Goal: Task Accomplishment & Management: Manage account settings

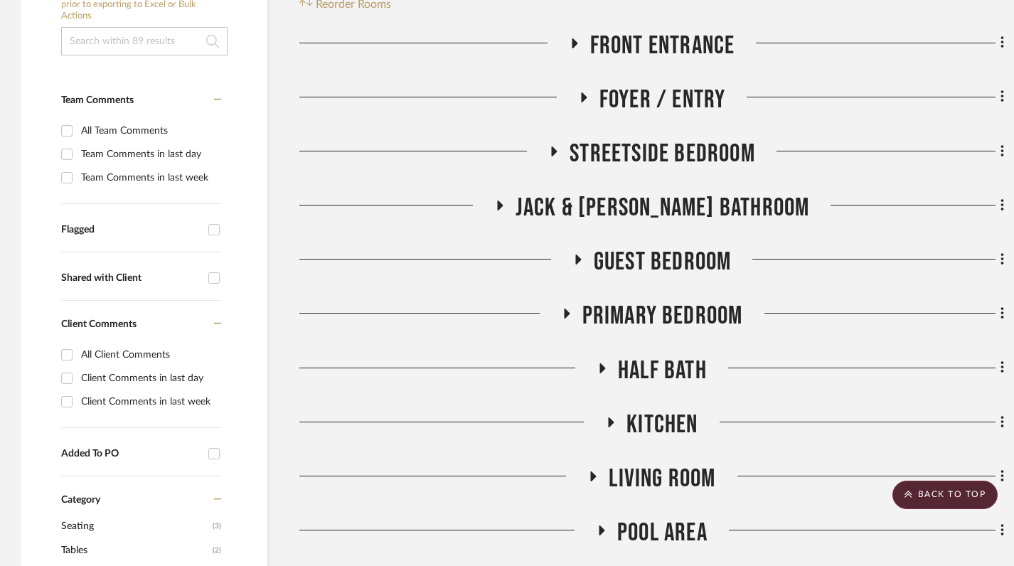
scroll to position [368, 0]
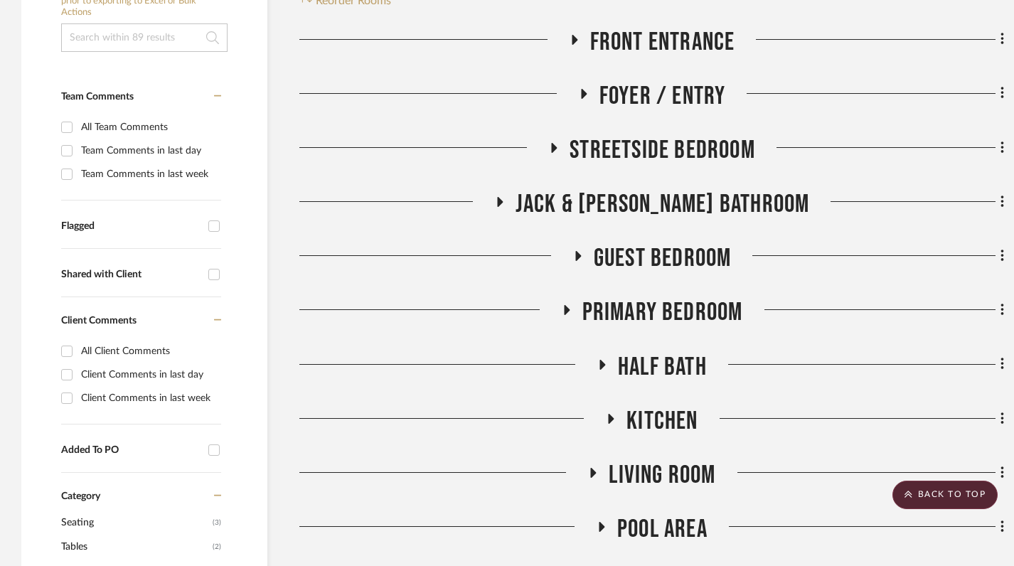
click at [606, 419] on icon at bounding box center [610, 418] width 17 height 11
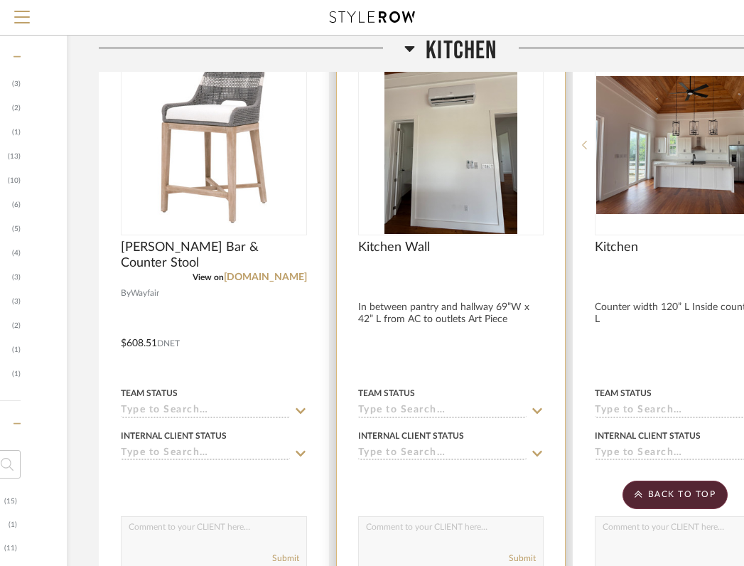
scroll to position [739, 279]
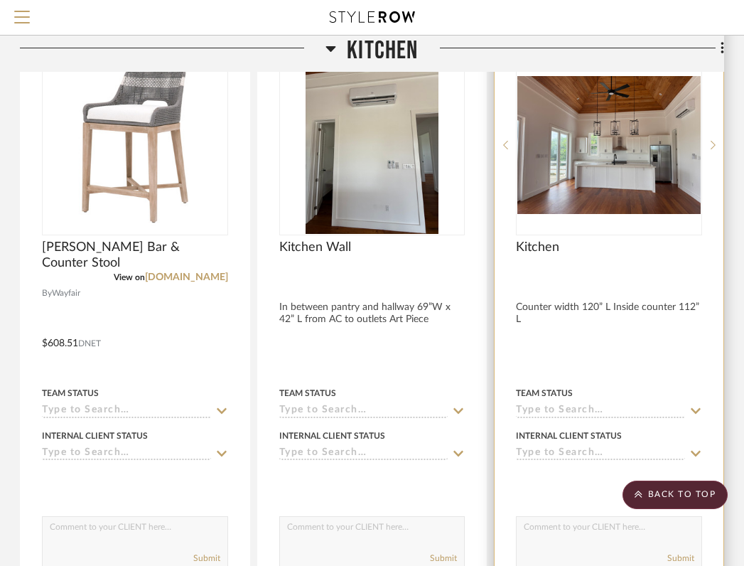
click at [560, 319] on div at bounding box center [609, 333] width 229 height 622
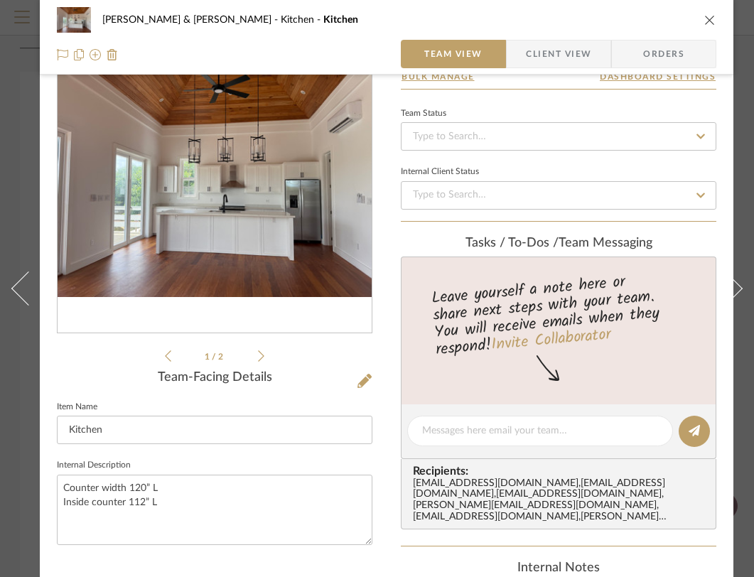
scroll to position [65, 0]
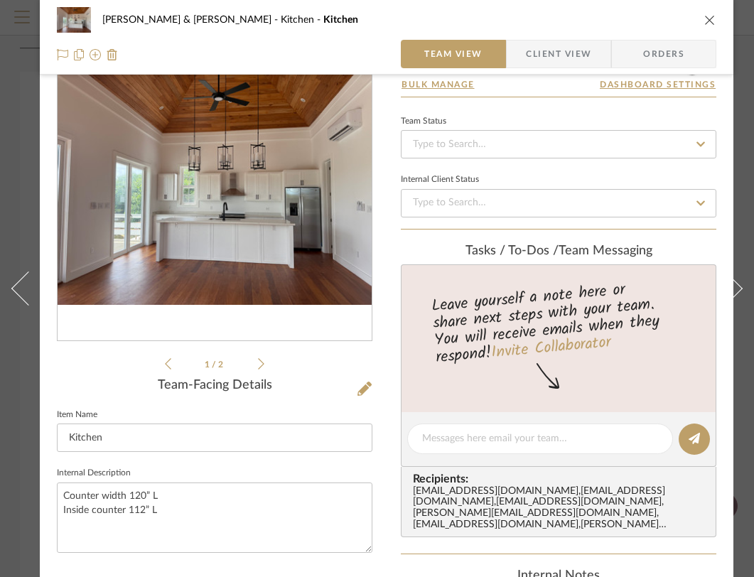
click at [708, 21] on icon "close" at bounding box center [709, 19] width 11 height 11
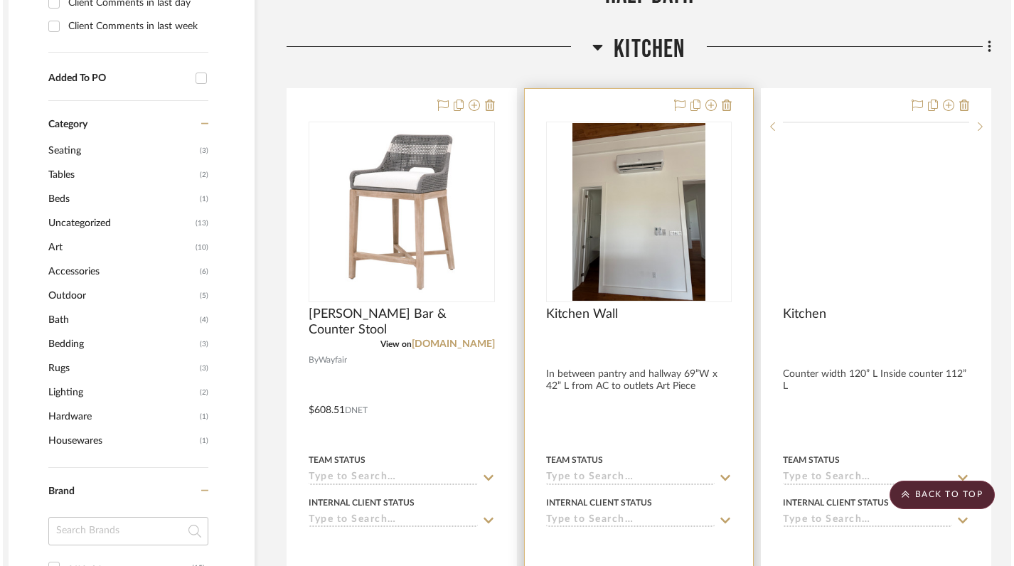
scroll to position [739, 10]
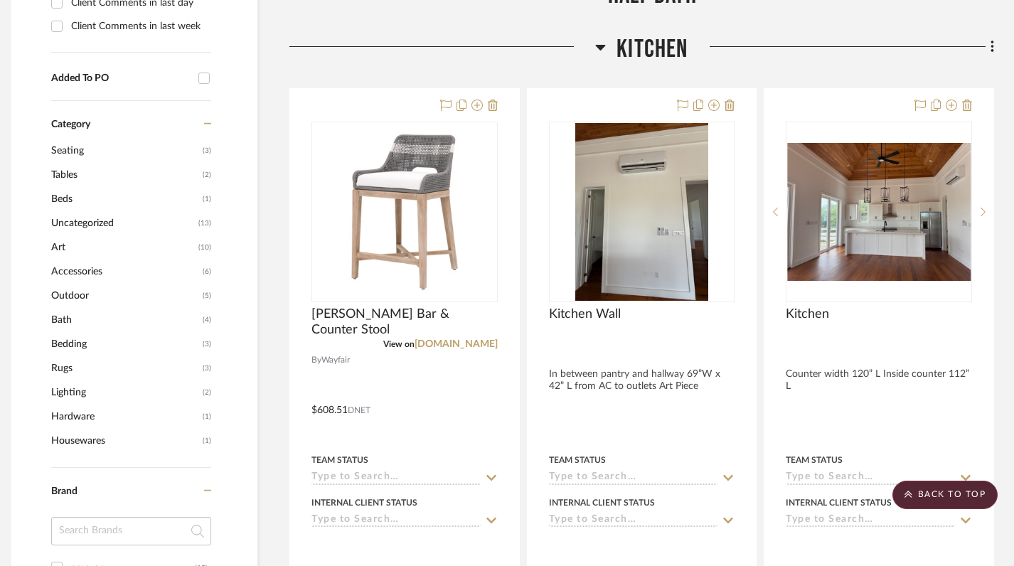
click at [595, 50] on icon at bounding box center [600, 46] width 11 height 17
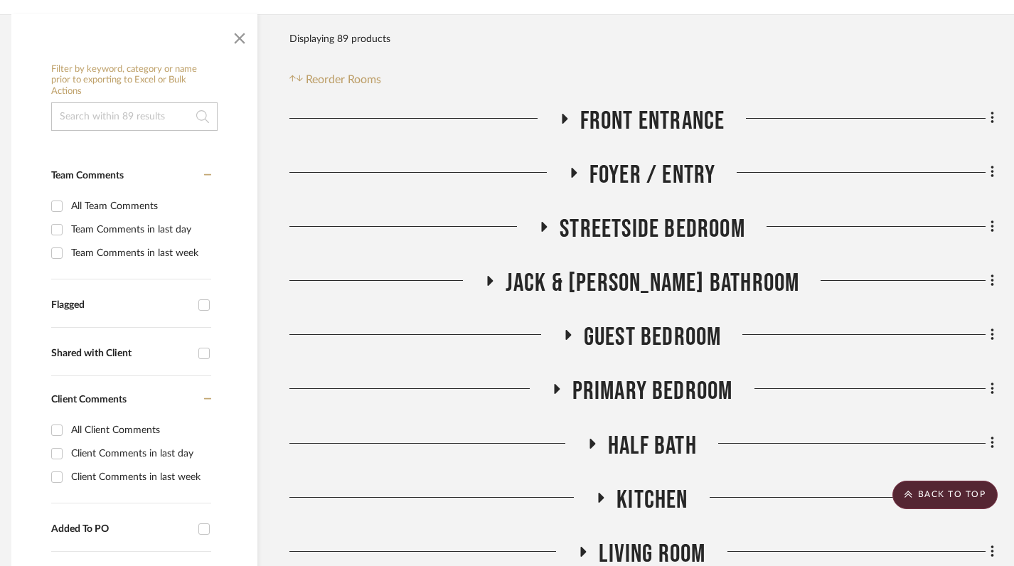
scroll to position [287, 10]
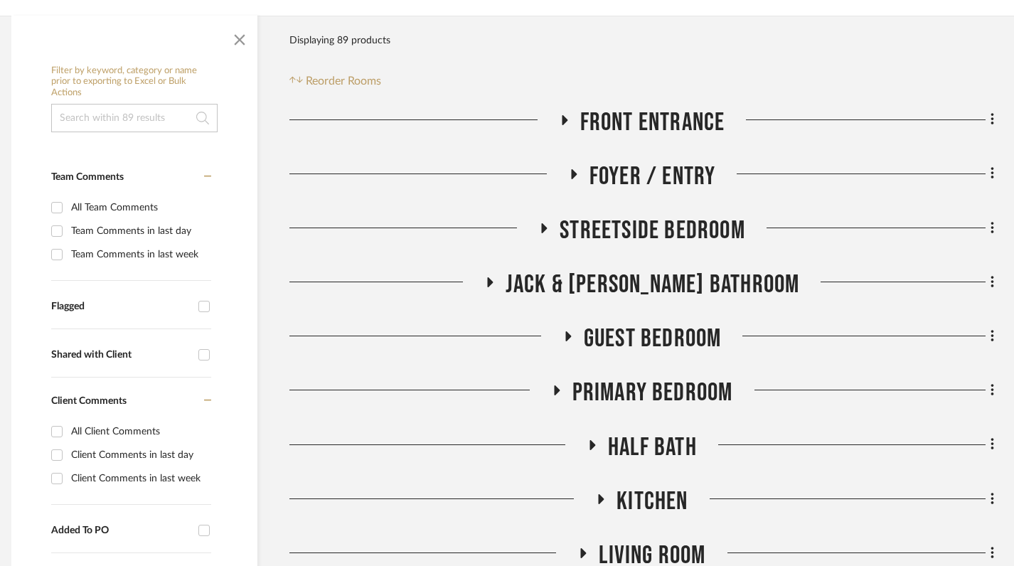
click at [552, 390] on icon at bounding box center [555, 390] width 17 height 11
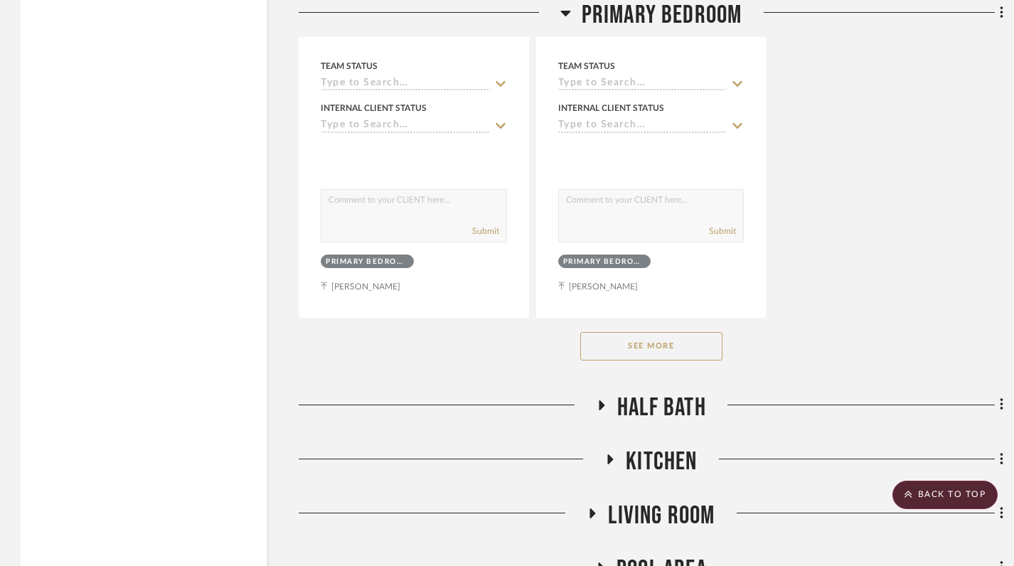
scroll to position [2283, 1]
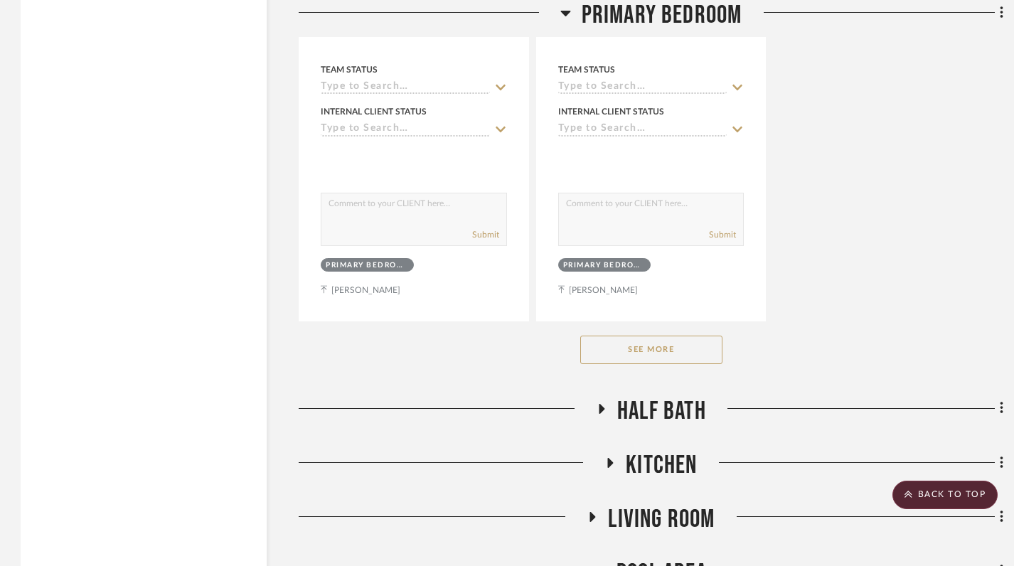
click at [649, 350] on button "See More" at bounding box center [651, 350] width 142 height 28
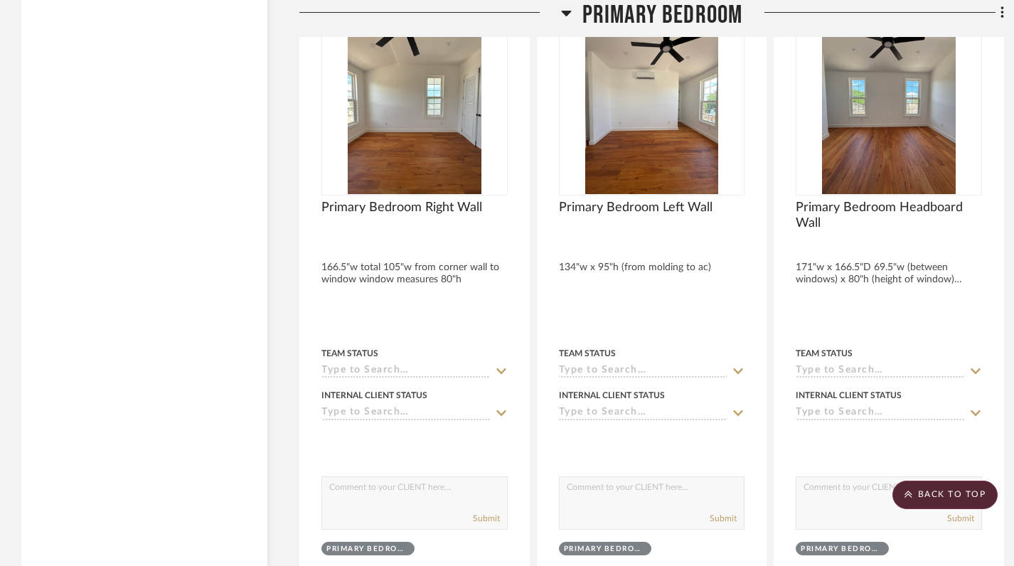
scroll to position [3262, 0]
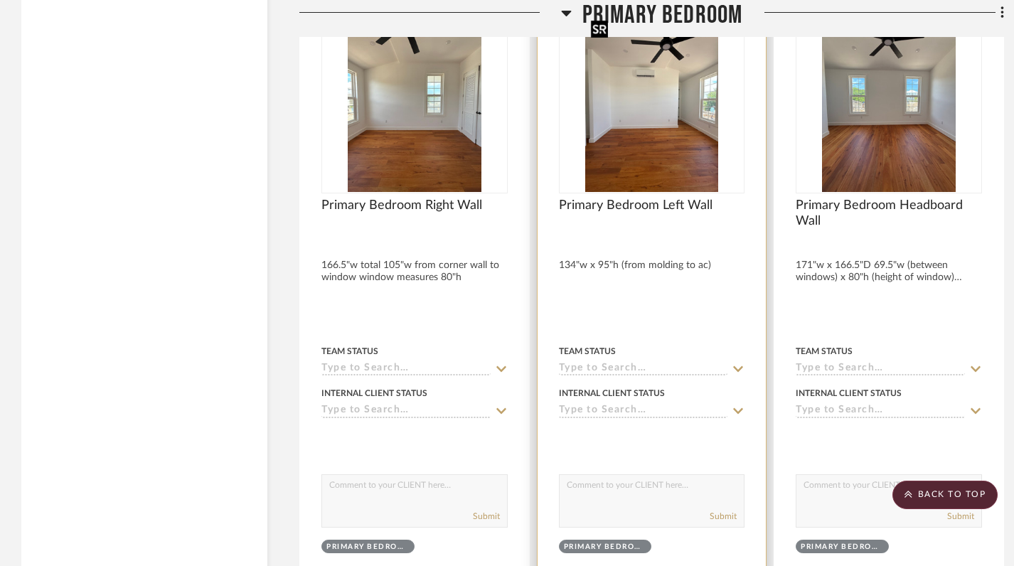
click at [669, 148] on img "0" at bounding box center [652, 103] width 134 height 178
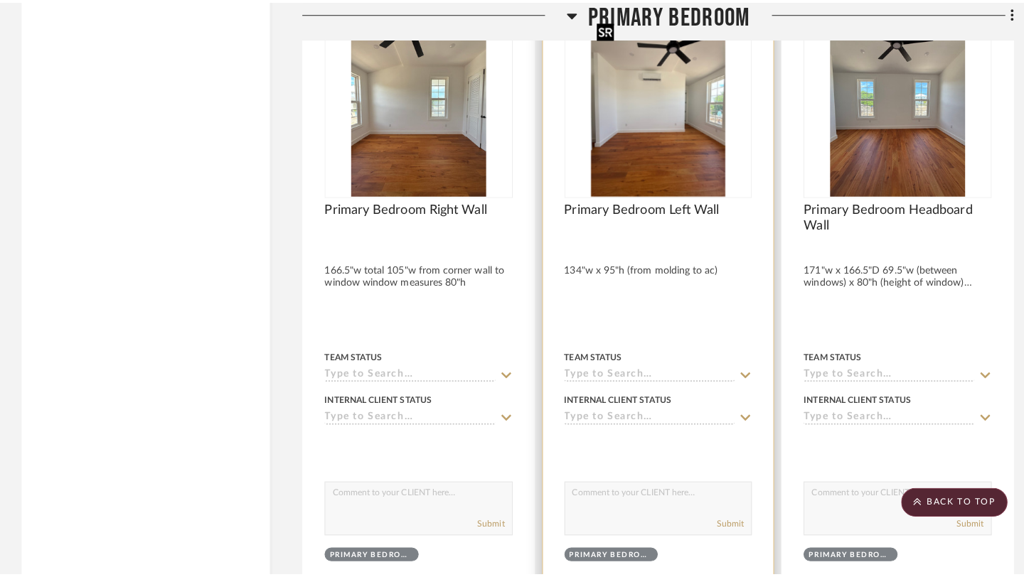
scroll to position [0, 0]
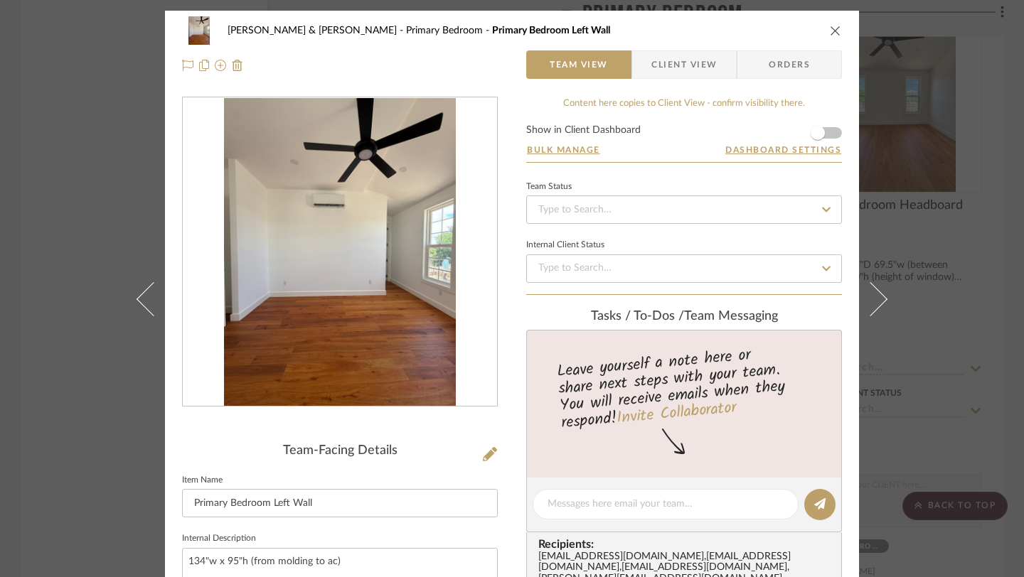
click at [835, 32] on icon "close" at bounding box center [835, 30] width 11 height 11
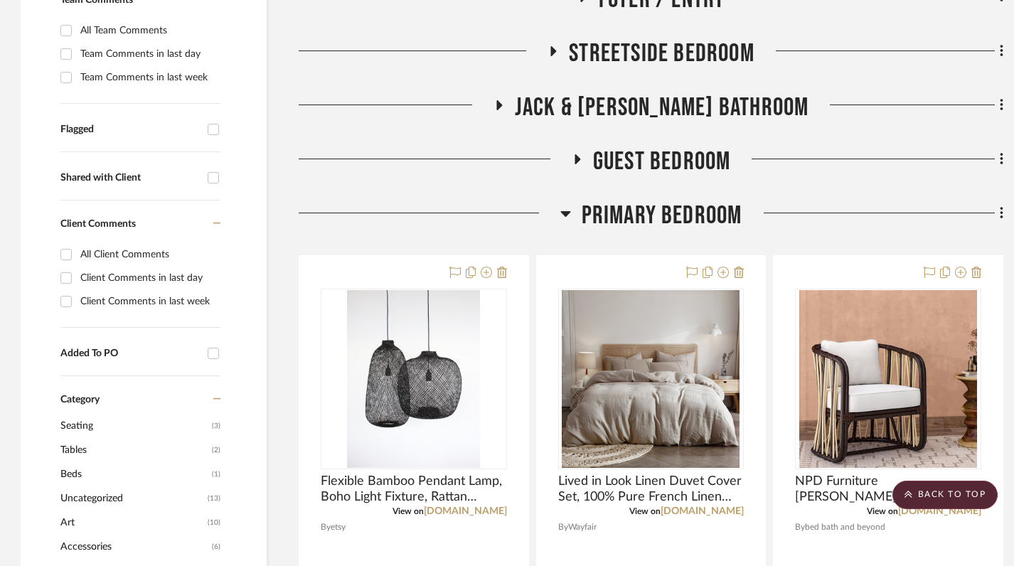
scroll to position [529, 1]
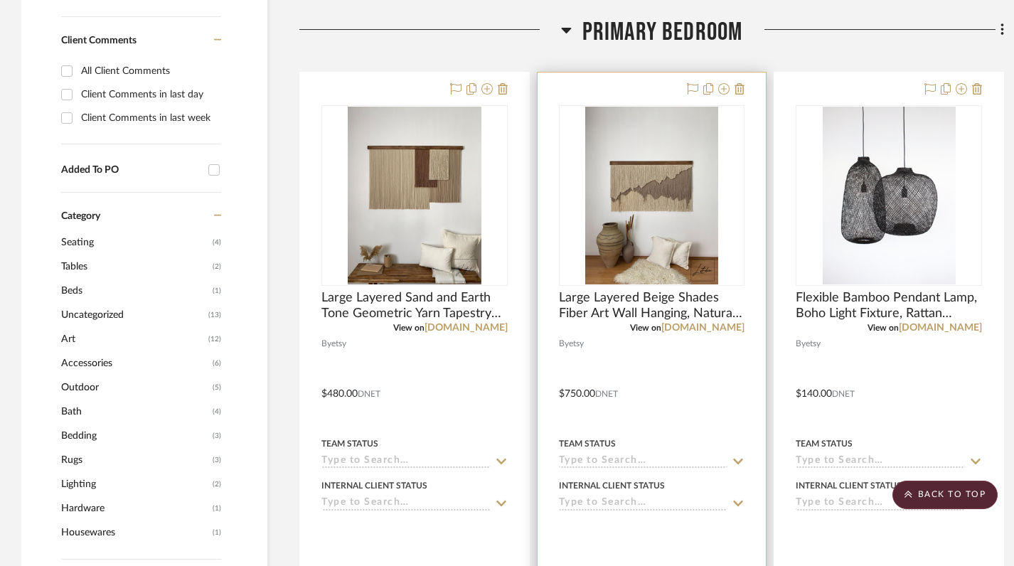
scroll to position [647, 0]
click at [740, 89] on icon at bounding box center [739, 89] width 10 height 11
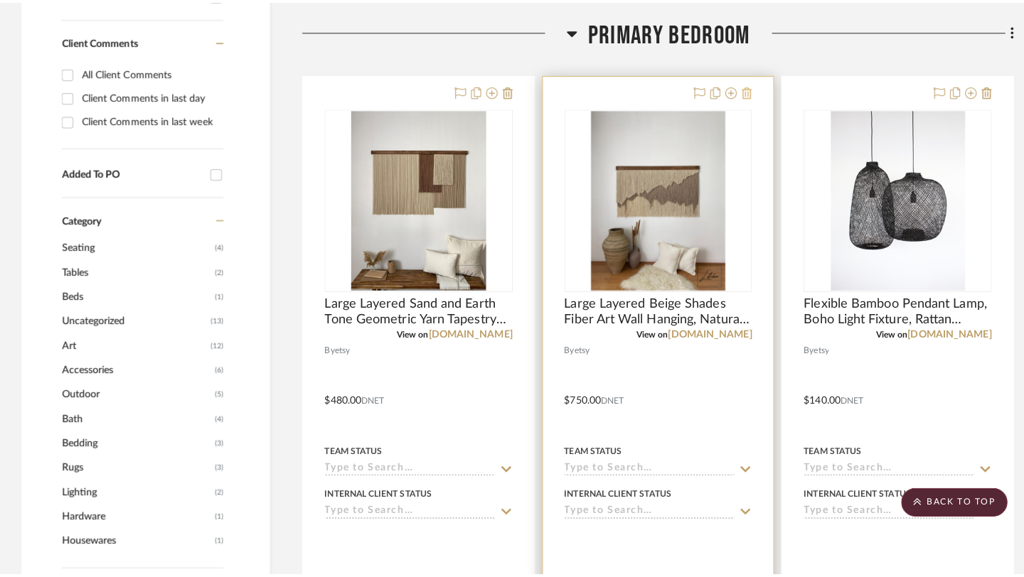
scroll to position [0, 0]
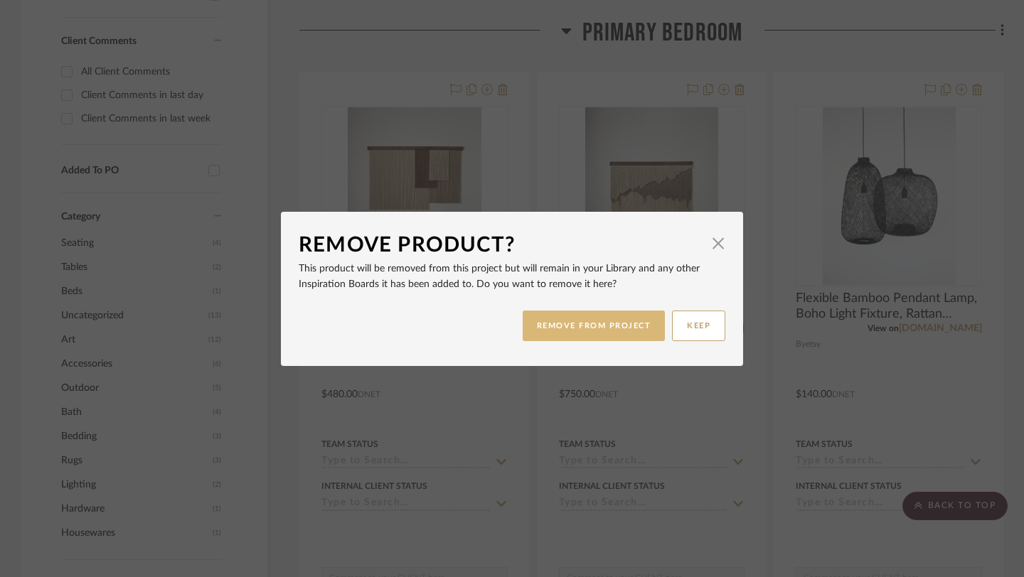
click at [602, 332] on button "REMOVE FROM PROJECT" at bounding box center [593, 326] width 143 height 31
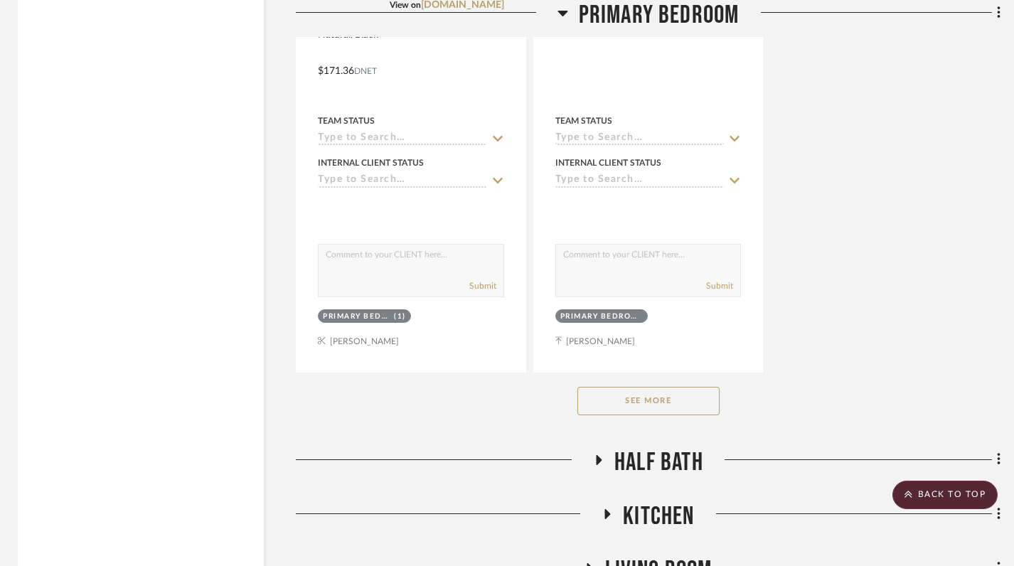
scroll to position [2239, 4]
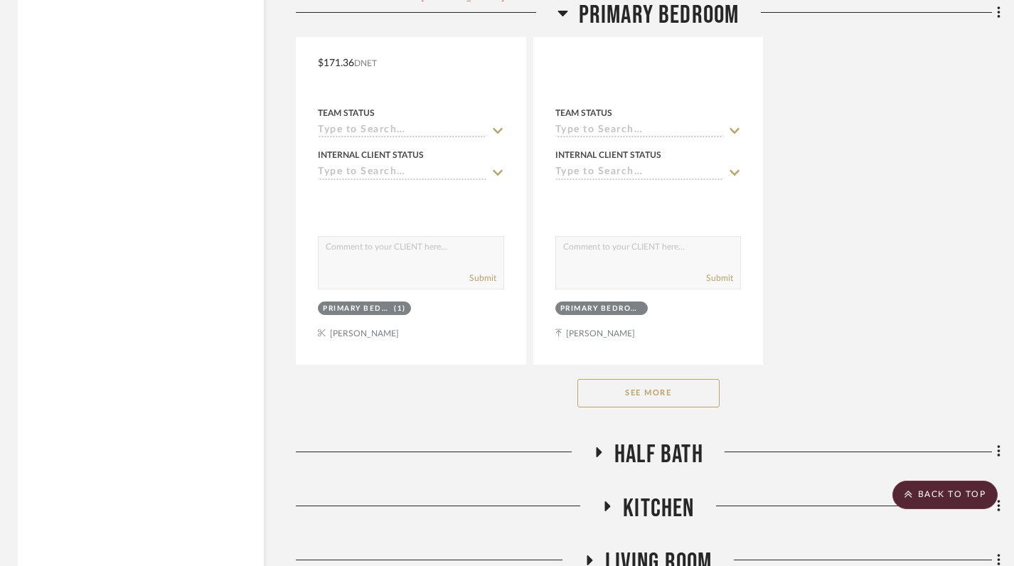
click at [664, 385] on button "See More" at bounding box center [648, 393] width 142 height 28
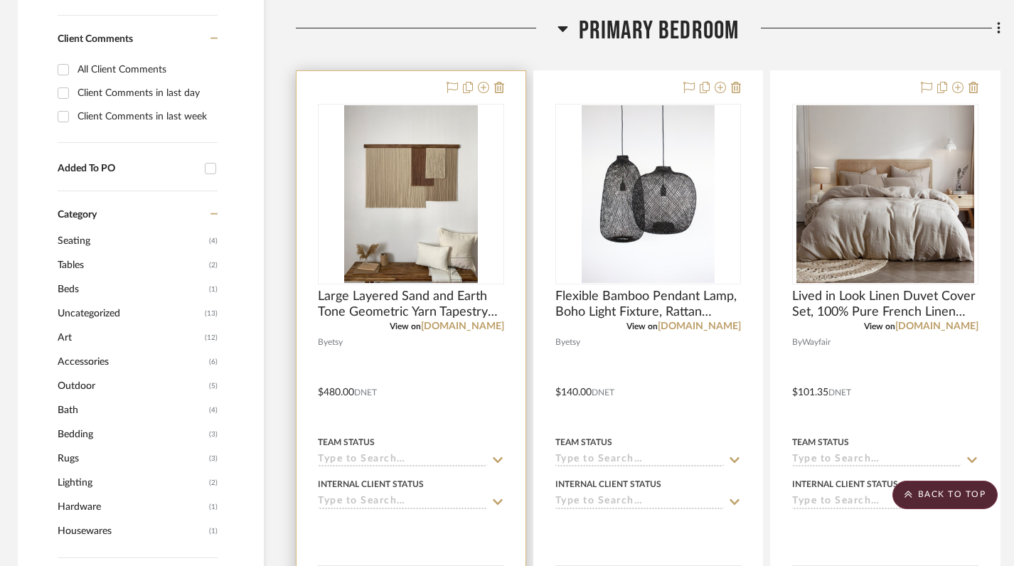
scroll to position [654, 4]
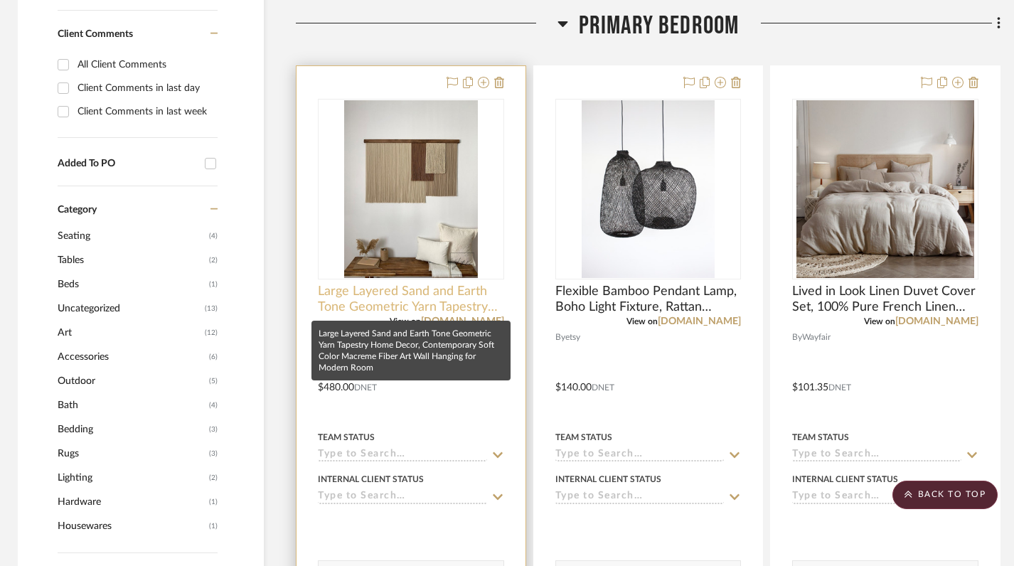
click at [363, 311] on span "Large Layered Sand and Earth Tone Geometric Yarn Tapestry Home Decor, Contempor…" at bounding box center [411, 299] width 186 height 31
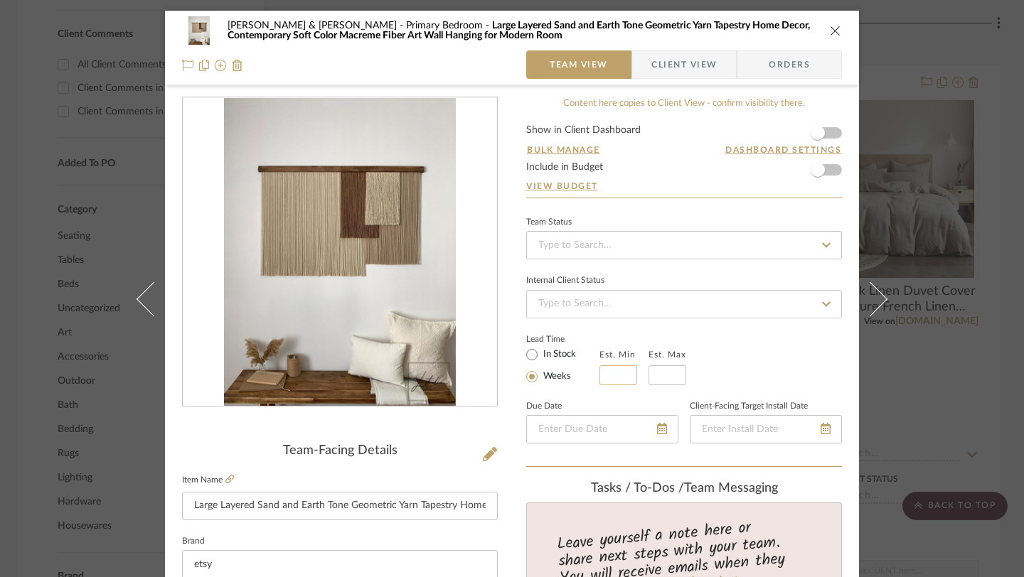
scroll to position [200, 0]
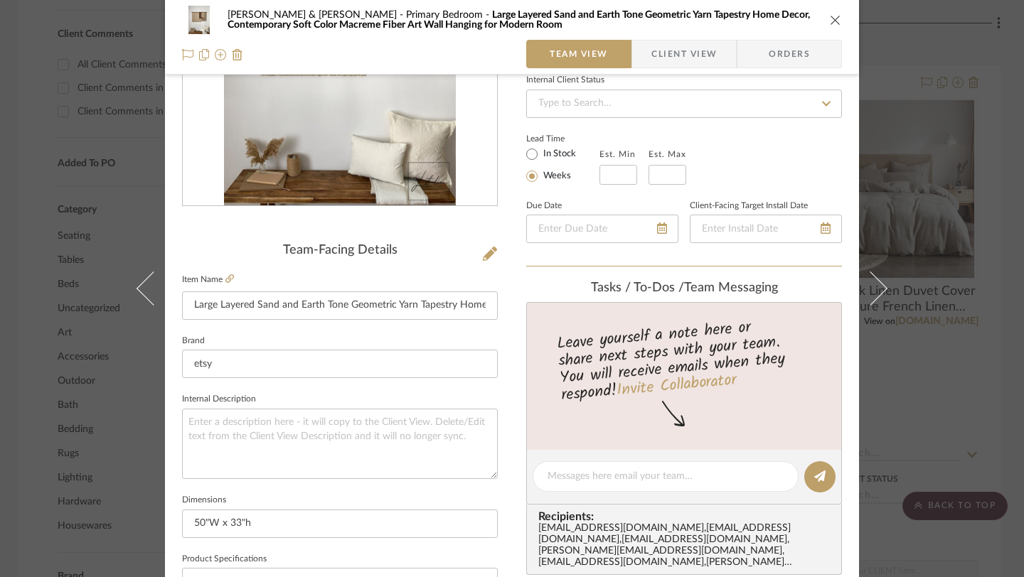
click at [821, 21] on div "Susan & Kenya Jackson Primary Bedroom Large Layered Sand and Earth Tone Geometr…" at bounding box center [512, 20] width 660 height 28
click at [831, 20] on icon "close" at bounding box center [835, 19] width 11 height 11
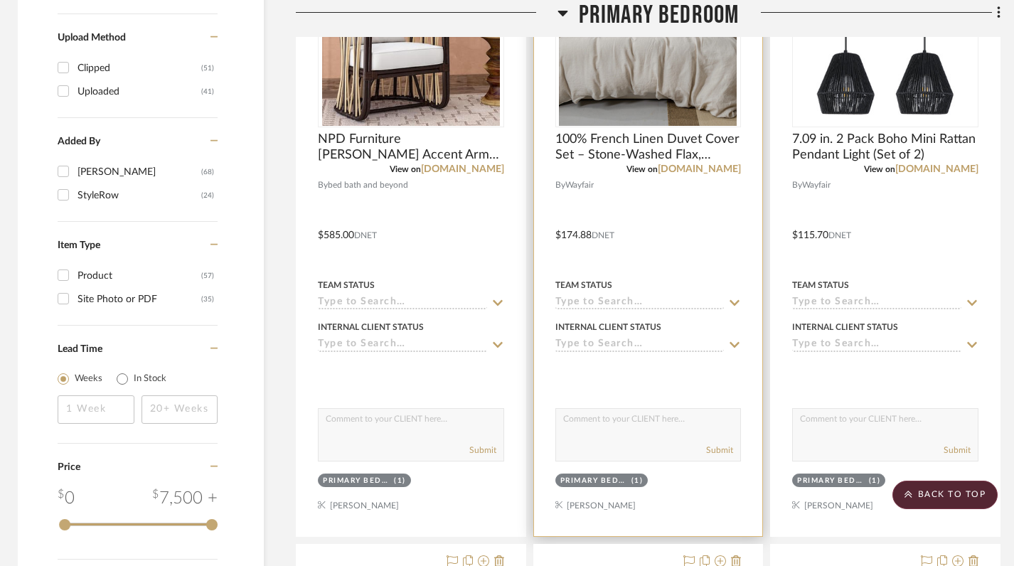
scroll to position [1402, 4]
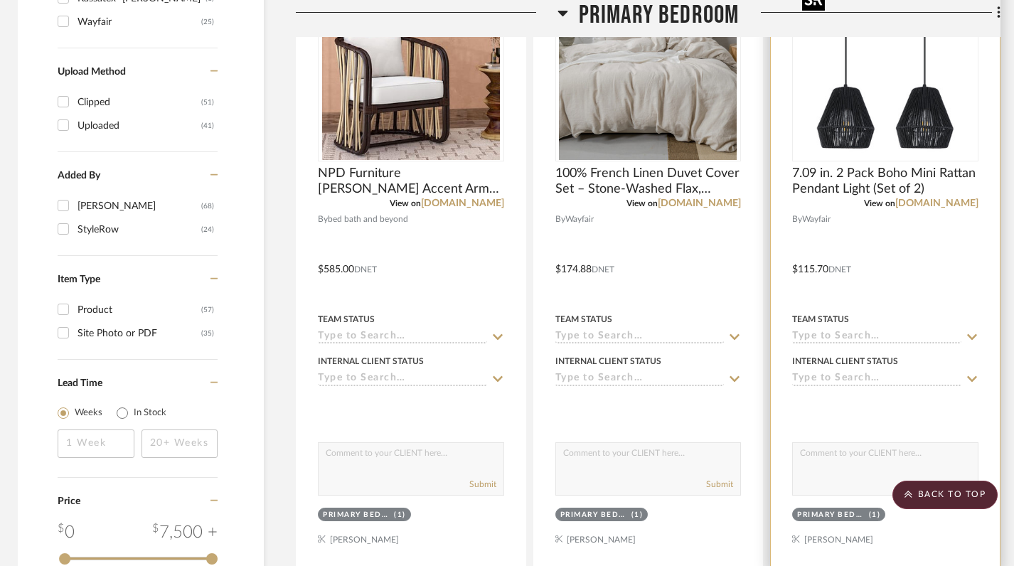
click at [879, 99] on img "0" at bounding box center [885, 71] width 178 height 178
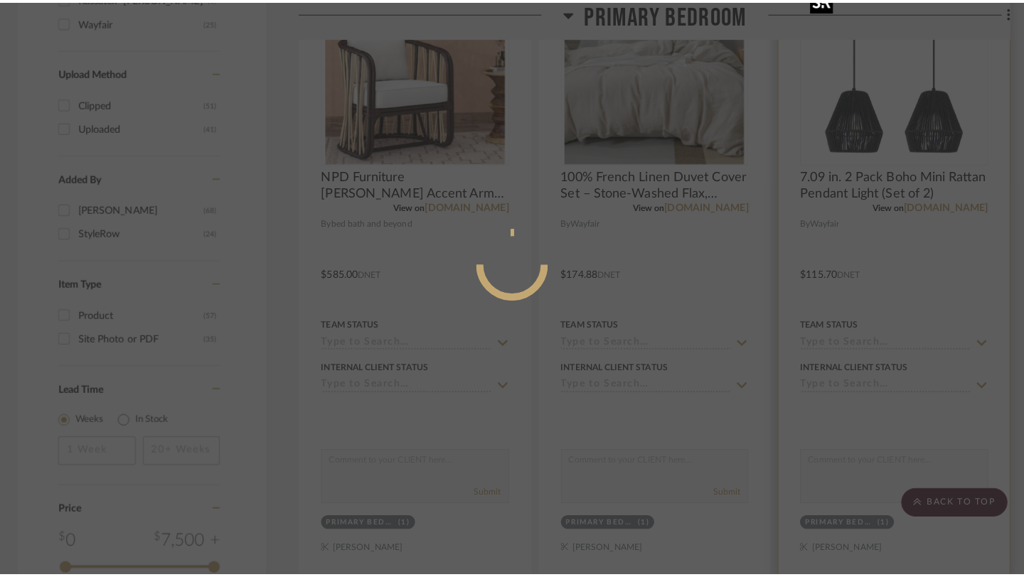
scroll to position [0, 0]
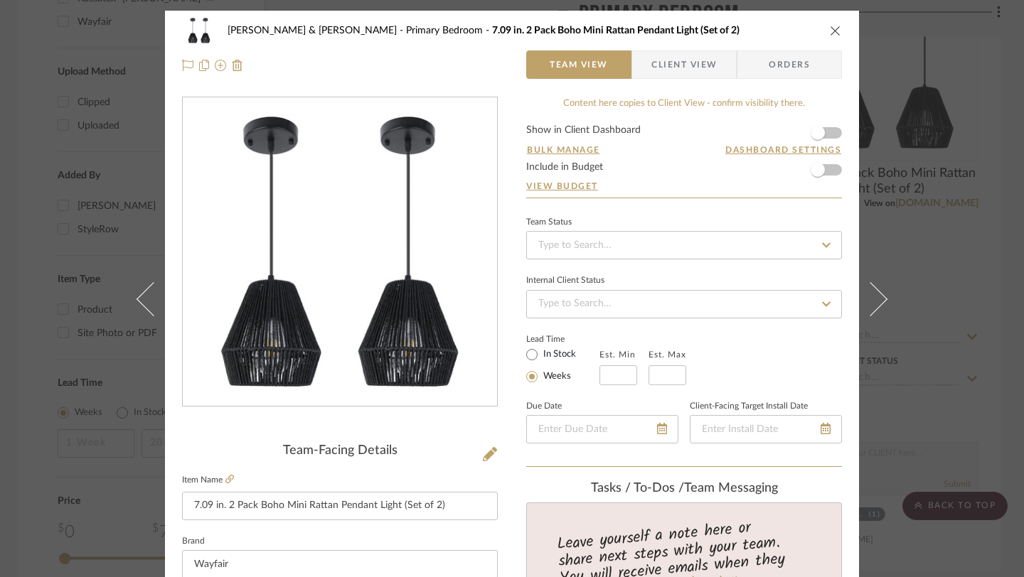
click at [830, 32] on icon "close" at bounding box center [835, 30] width 11 height 11
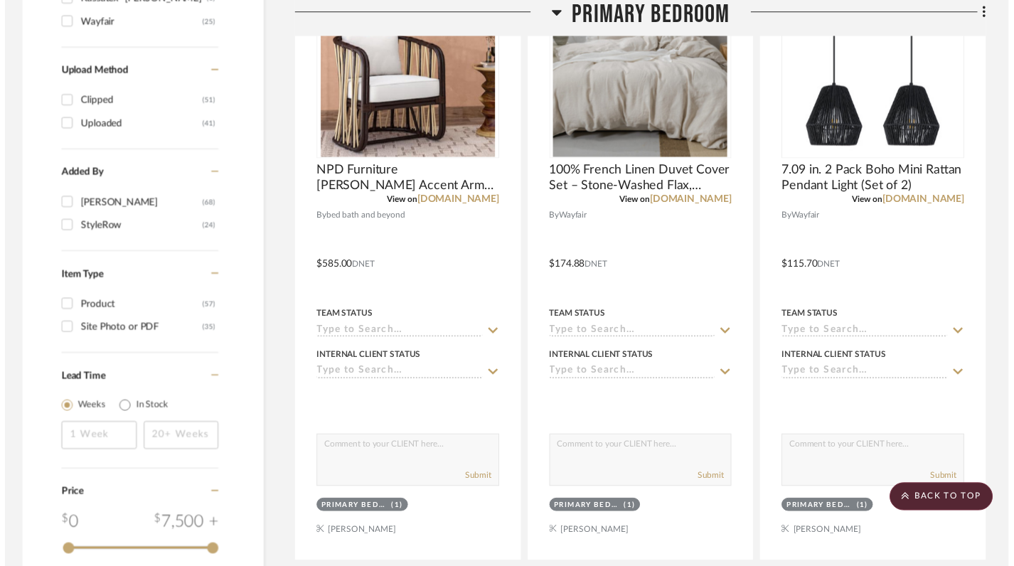
scroll to position [1402, 4]
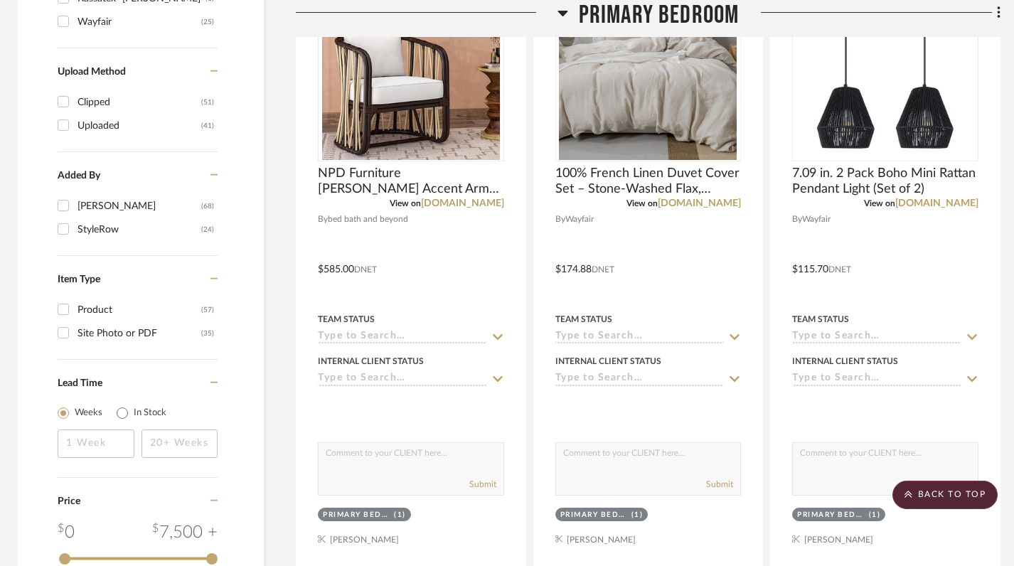
click at [562, 6] on icon at bounding box center [562, 12] width 11 height 17
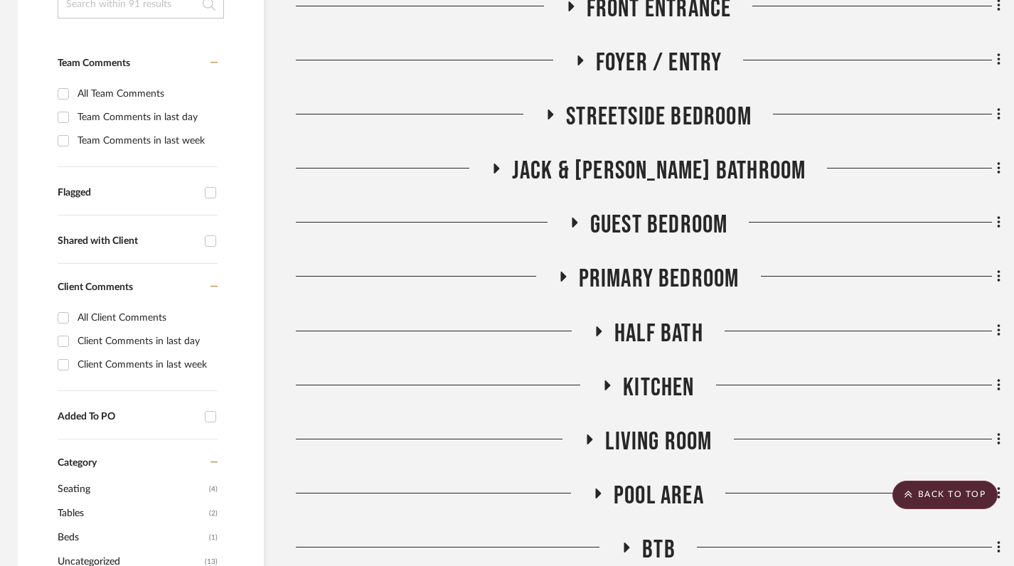
scroll to position [397, 4]
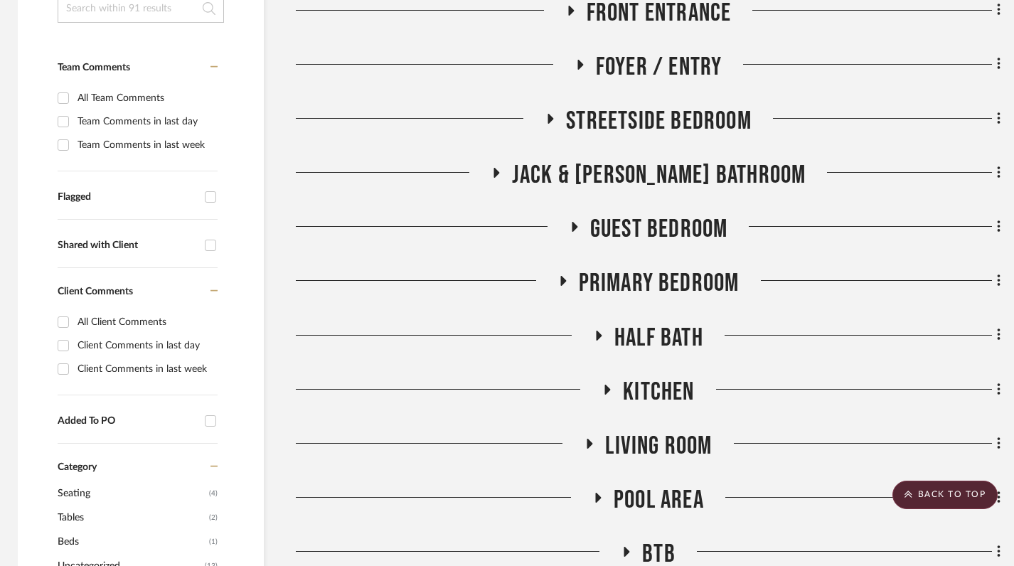
click at [572, 226] on icon at bounding box center [575, 227] width 6 height 10
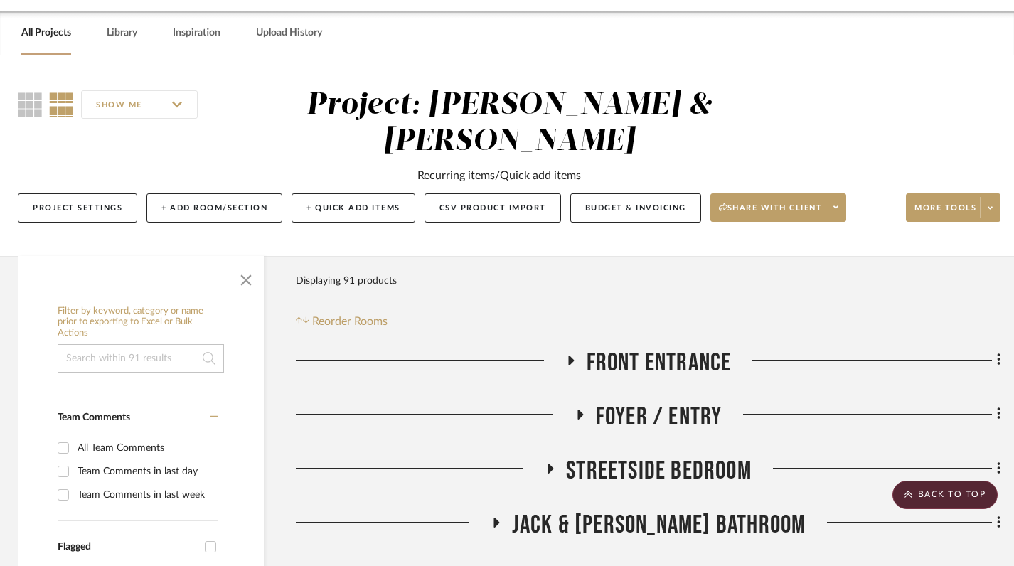
scroll to position [0, 4]
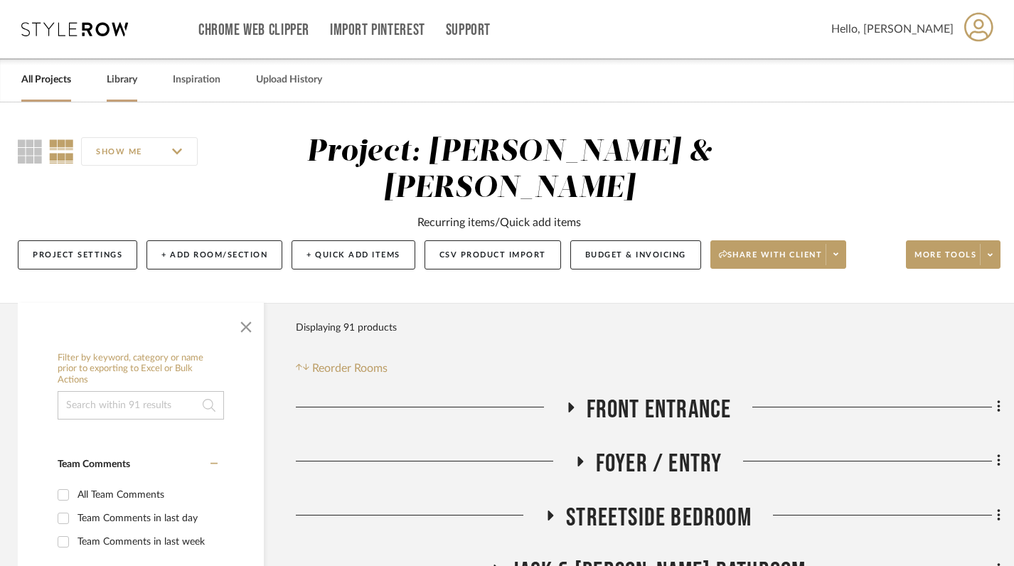
click at [109, 77] on link "Library" at bounding box center [122, 79] width 31 height 19
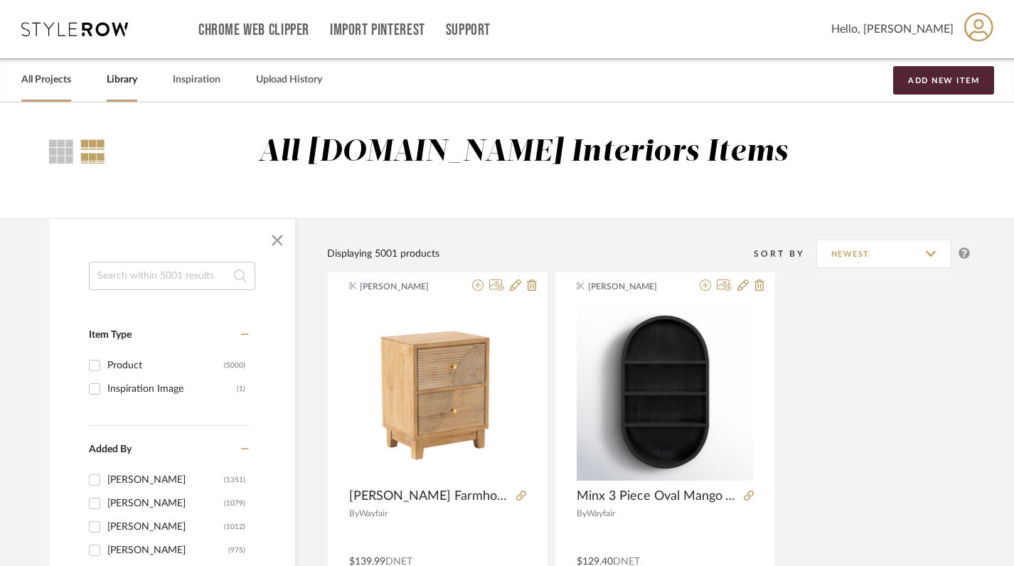
click at [45, 82] on link "All Projects" at bounding box center [46, 79] width 50 height 19
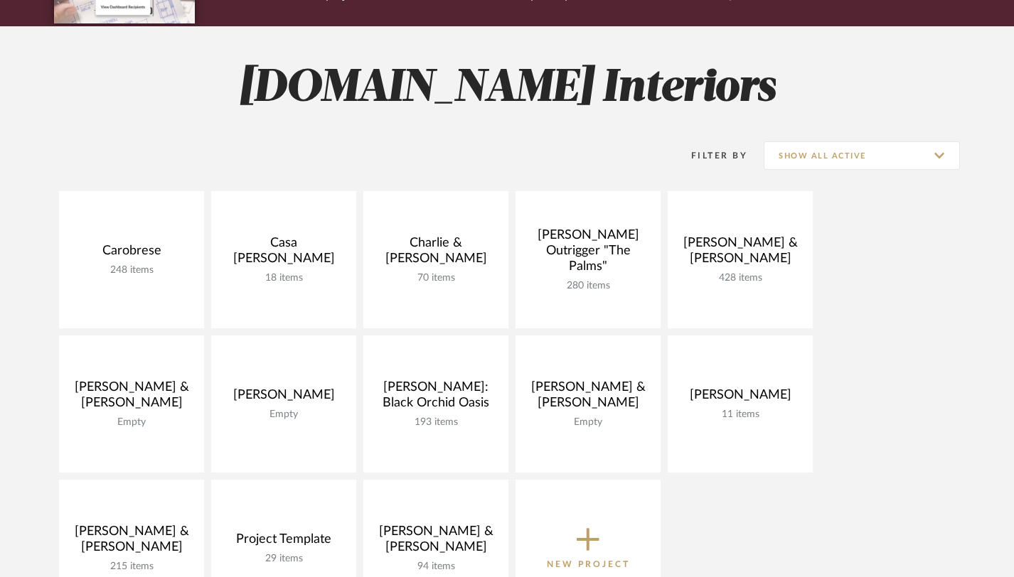
scroll to position [196, 0]
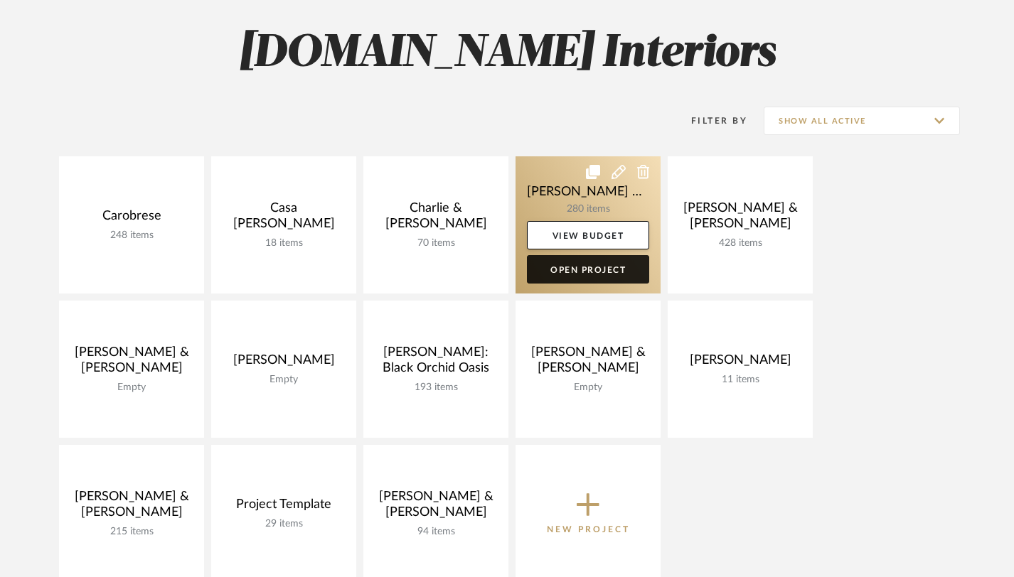
click at [601, 264] on link "Open Project" at bounding box center [588, 269] width 122 height 28
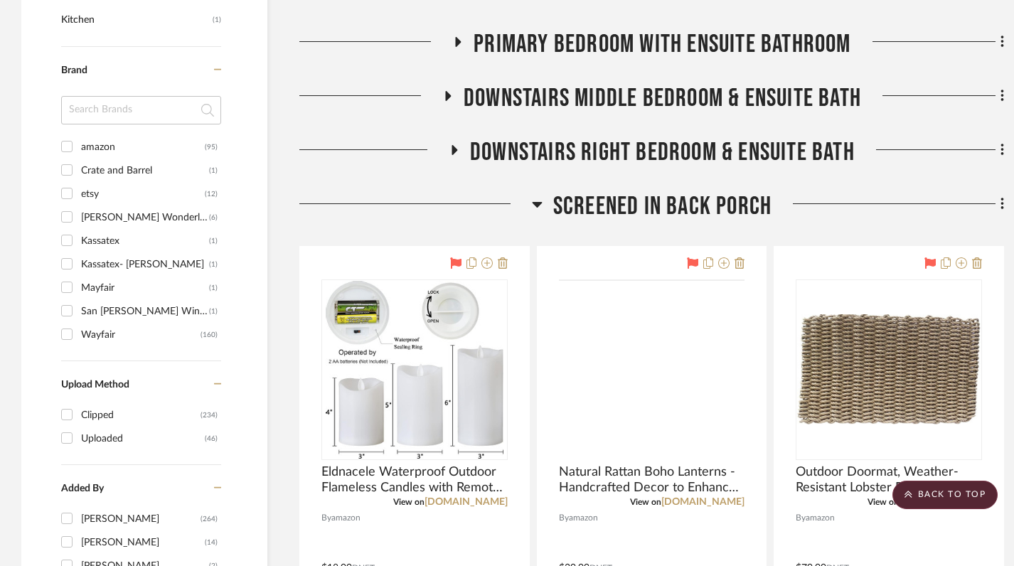
scroll to position [1380, 0]
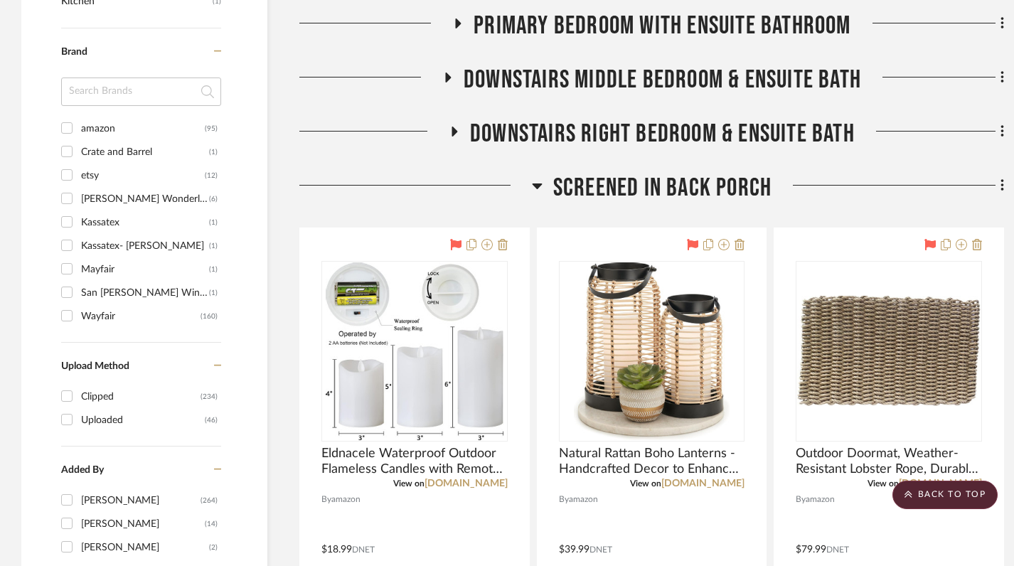
click at [536, 185] on icon at bounding box center [537, 186] width 10 height 6
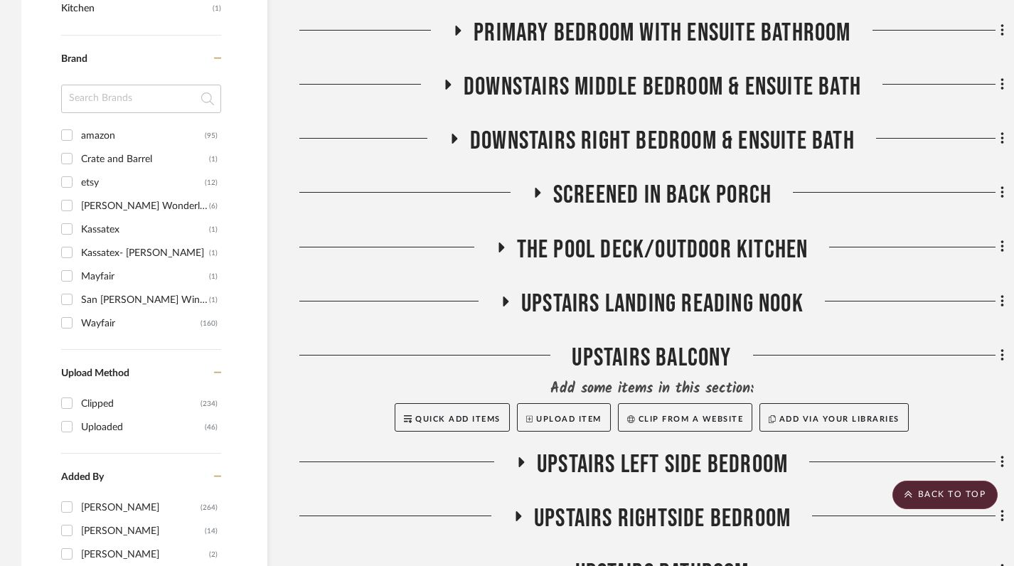
scroll to position [1289, 0]
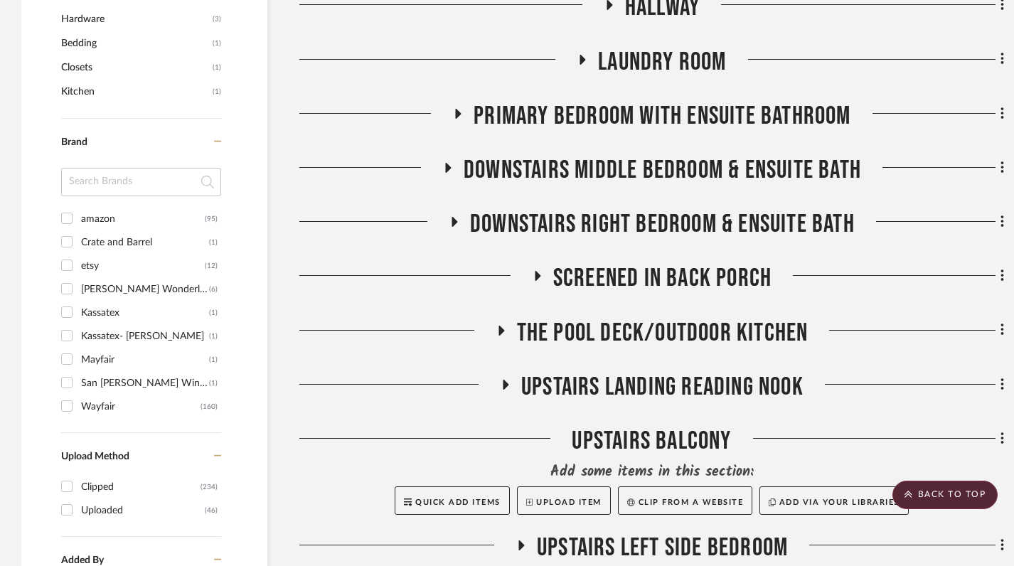
click at [505, 384] on icon at bounding box center [506, 385] width 6 height 10
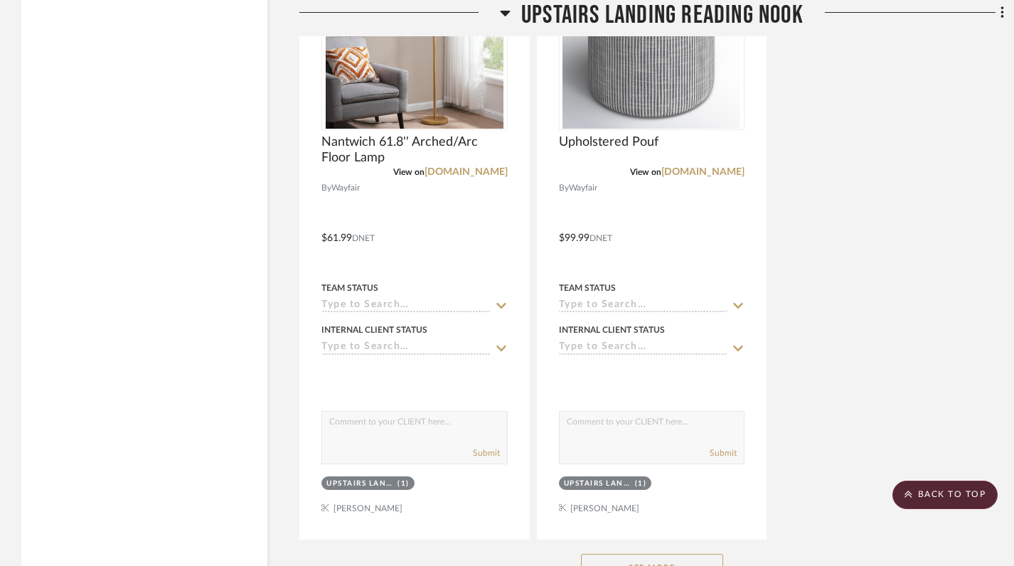
scroll to position [3083, 0]
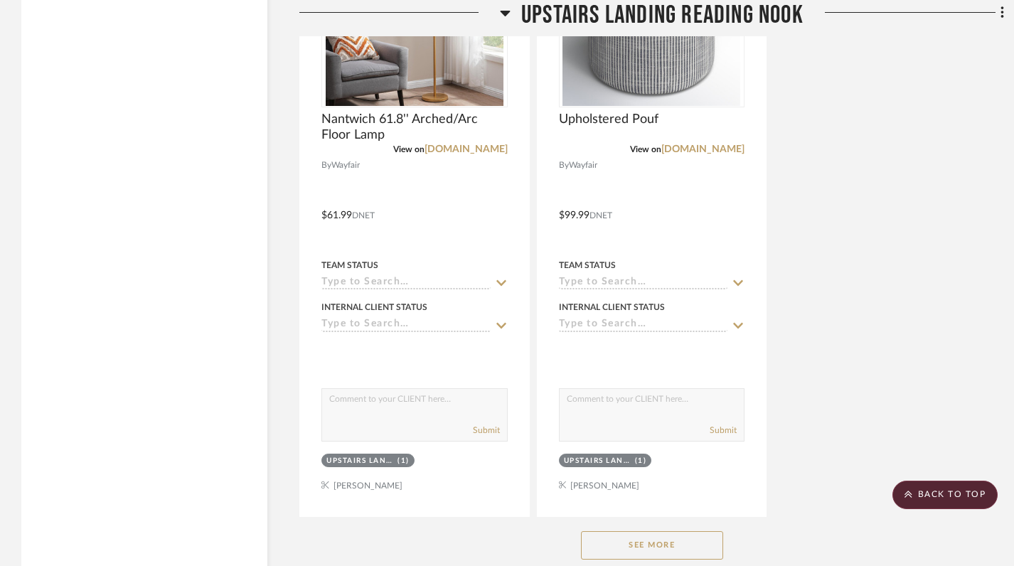
click at [653, 544] on button "See More" at bounding box center [652, 545] width 142 height 28
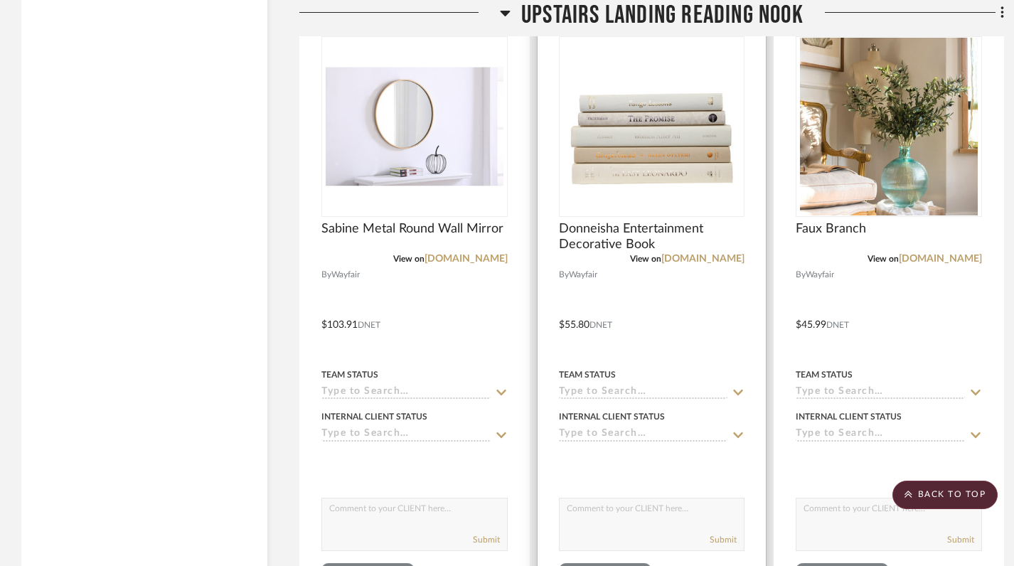
scroll to position [4225, 0]
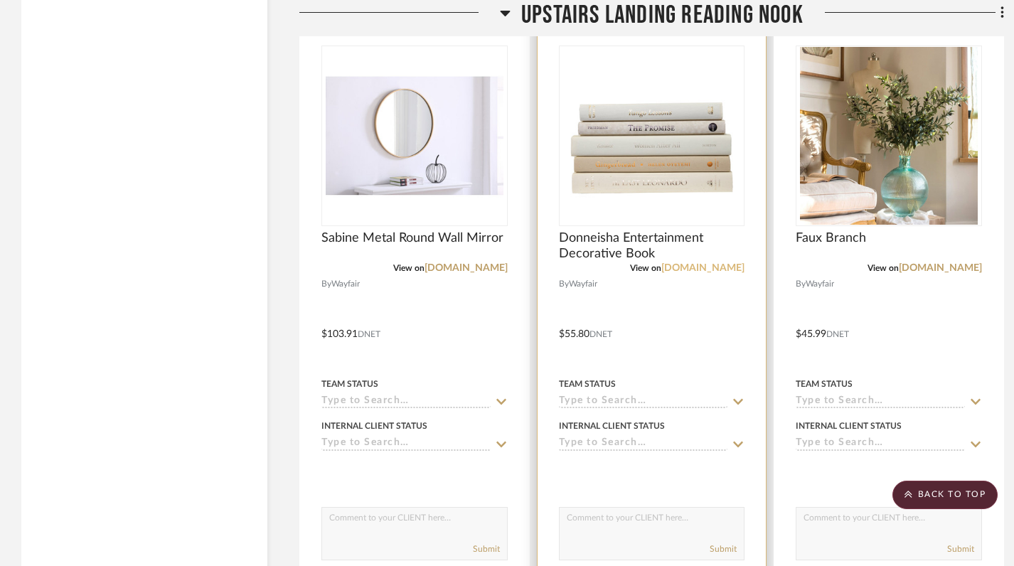
click at [707, 270] on link "[DOMAIN_NAME]" at bounding box center [702, 268] width 83 height 10
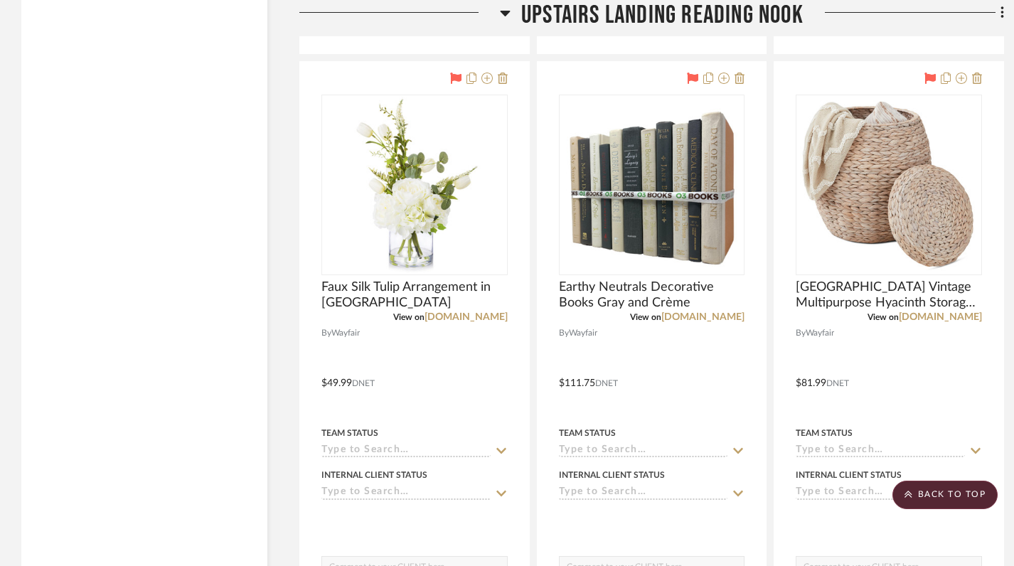
scroll to position [3568, 0]
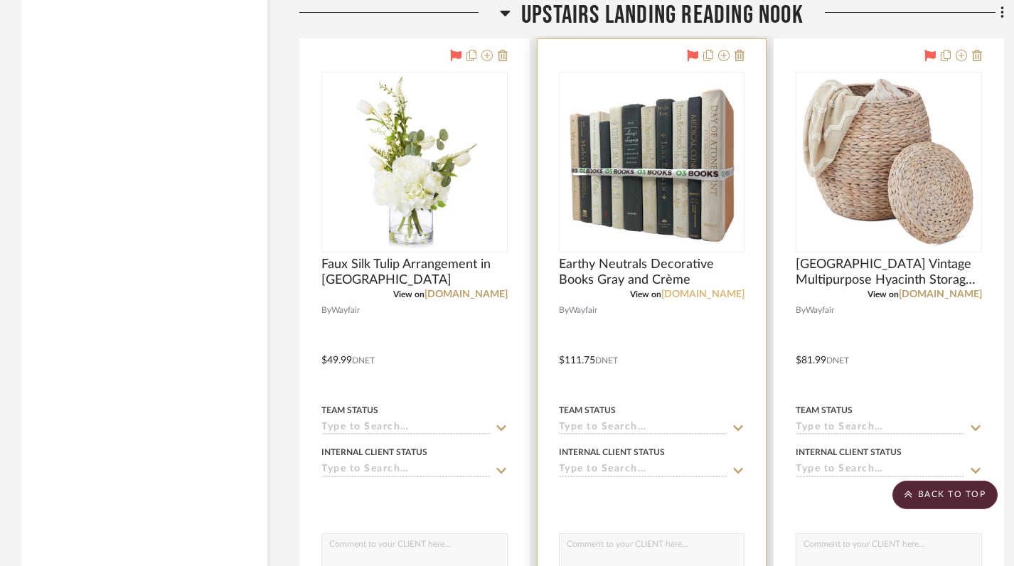
click at [708, 294] on link "[DOMAIN_NAME]" at bounding box center [702, 294] width 83 height 10
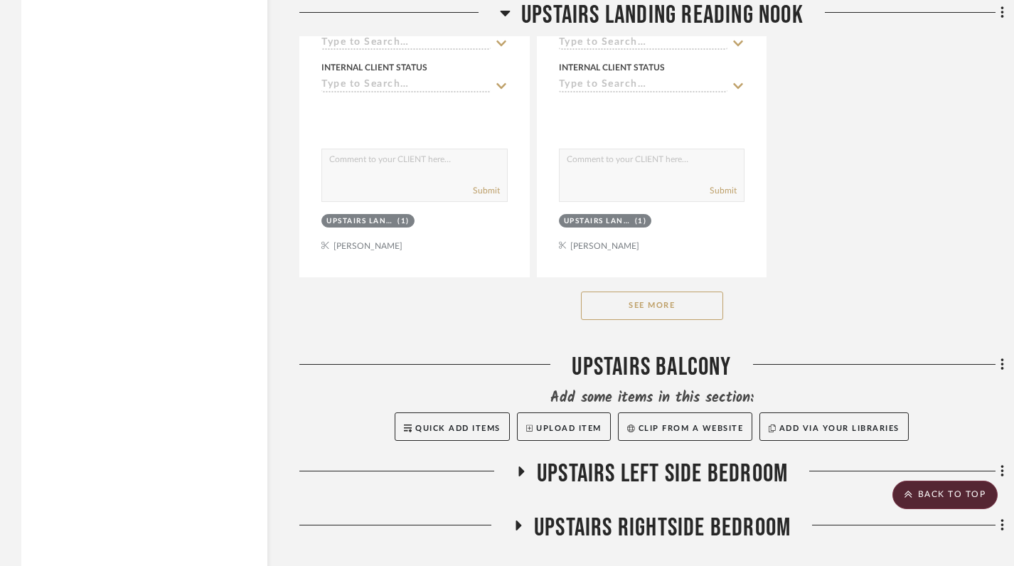
scroll to position [3326, 0]
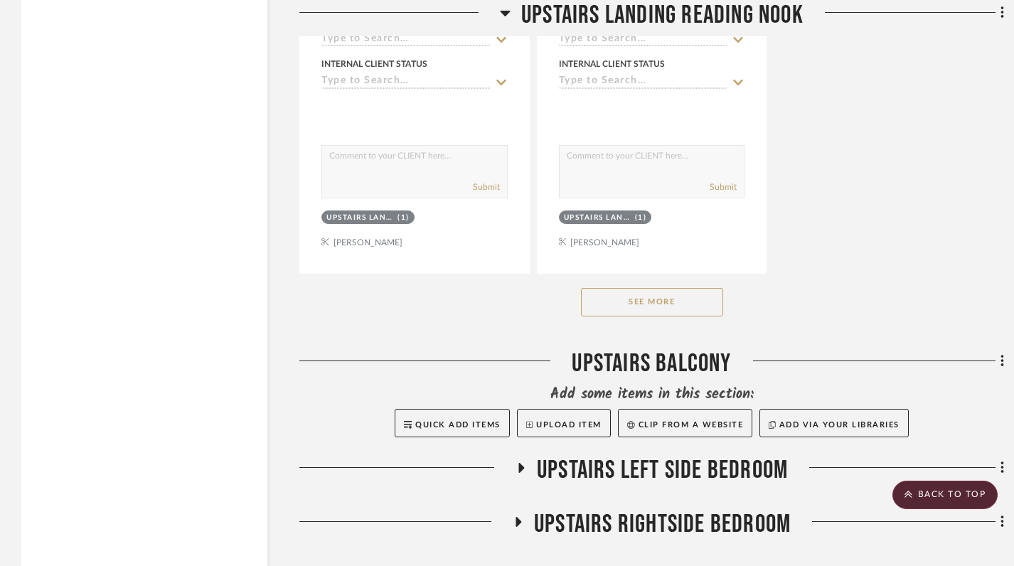
click at [655, 305] on button "See More" at bounding box center [652, 302] width 142 height 28
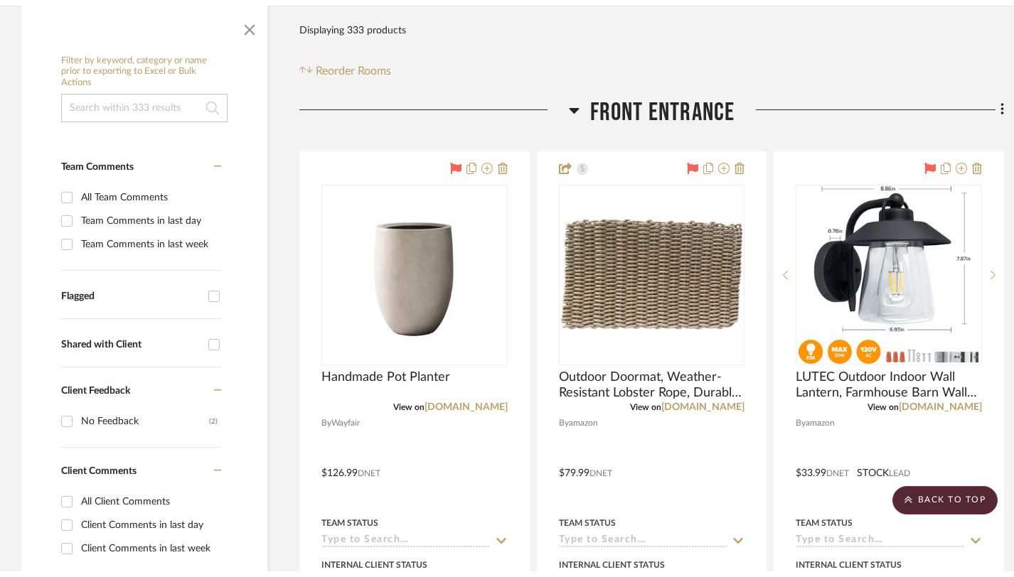
scroll to position [0, 0]
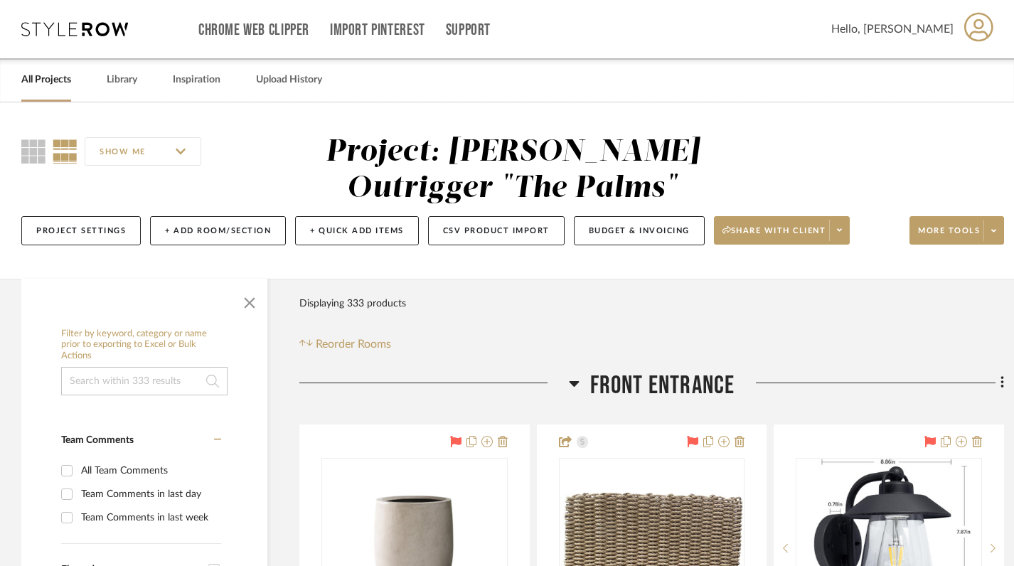
click at [38, 82] on link "All Projects" at bounding box center [46, 79] width 50 height 19
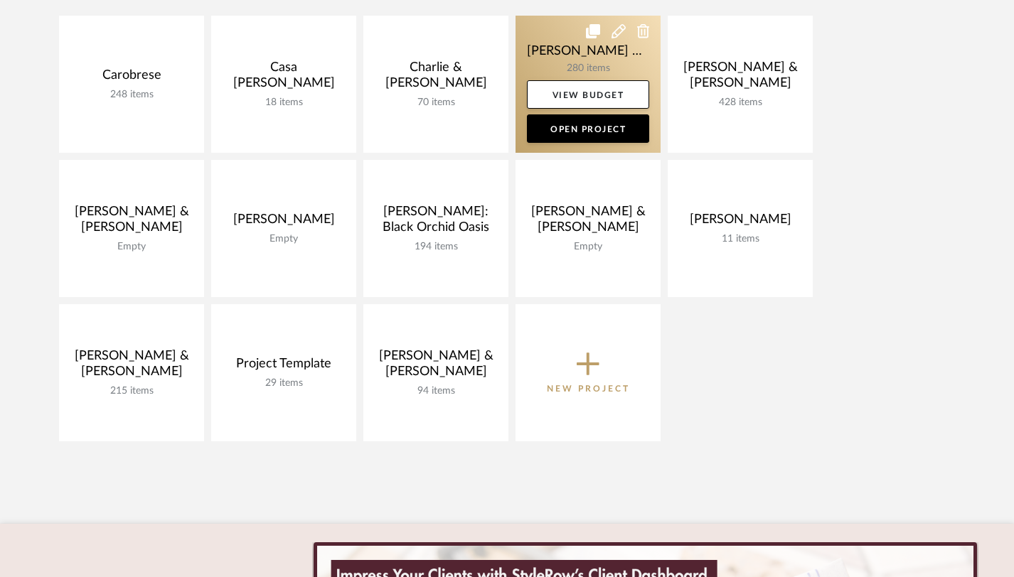
scroll to position [338, 0]
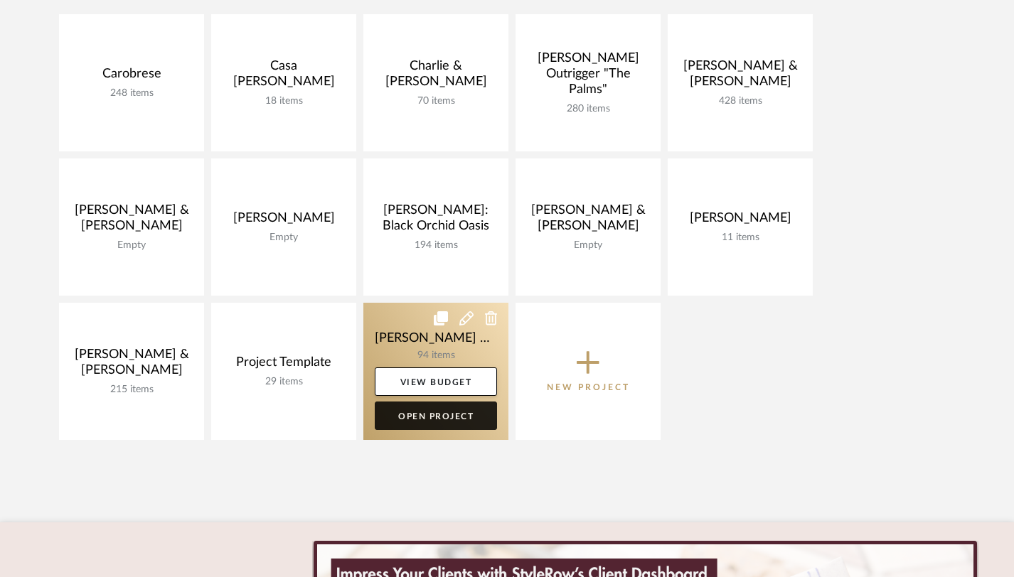
click at [438, 416] on link "Open Project" at bounding box center [436, 416] width 122 height 28
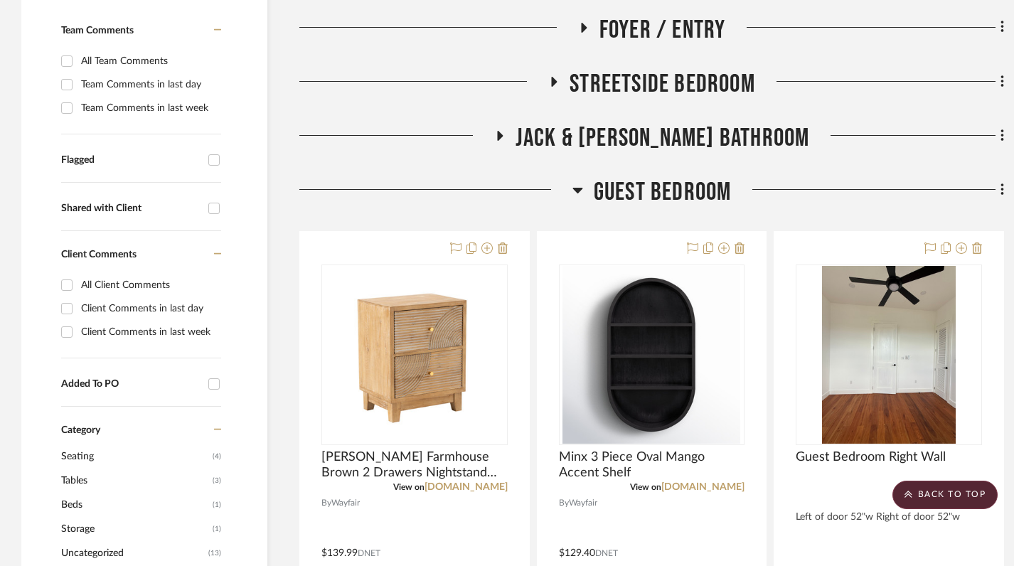
scroll to position [431, 0]
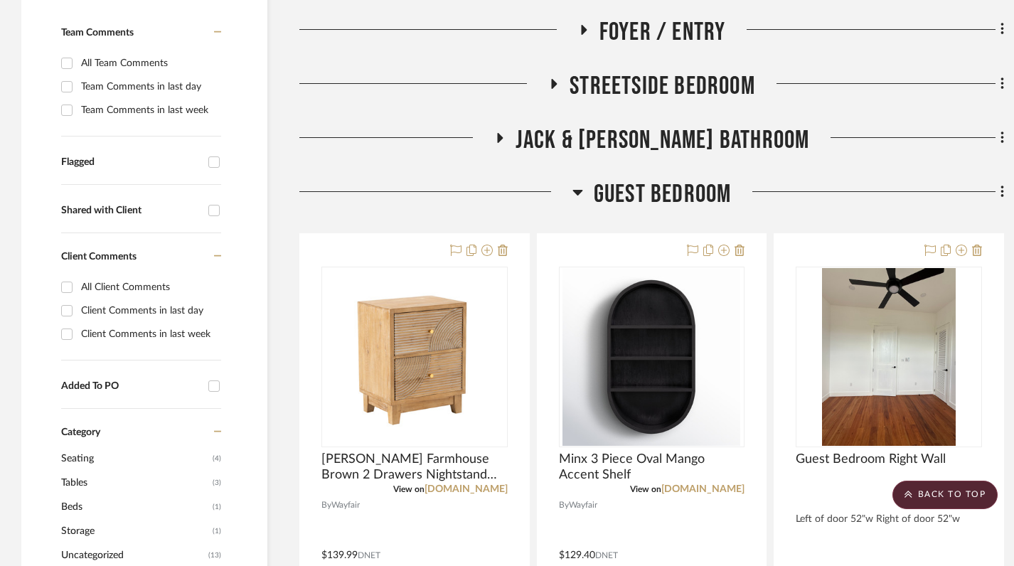
click at [573, 191] on icon at bounding box center [577, 193] width 10 height 6
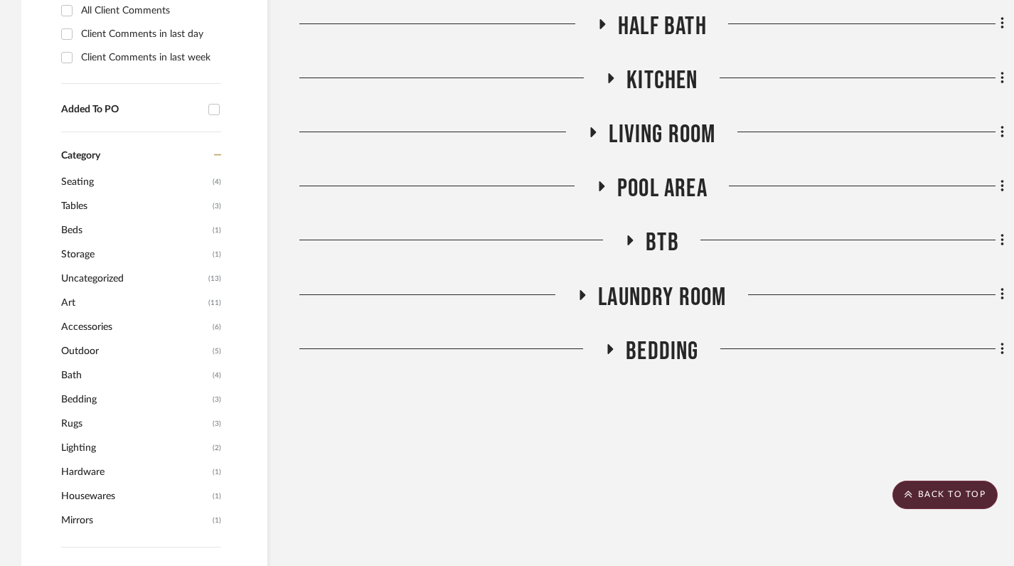
scroll to position [711, 0]
